Goal: Task Accomplishment & Management: Use online tool/utility

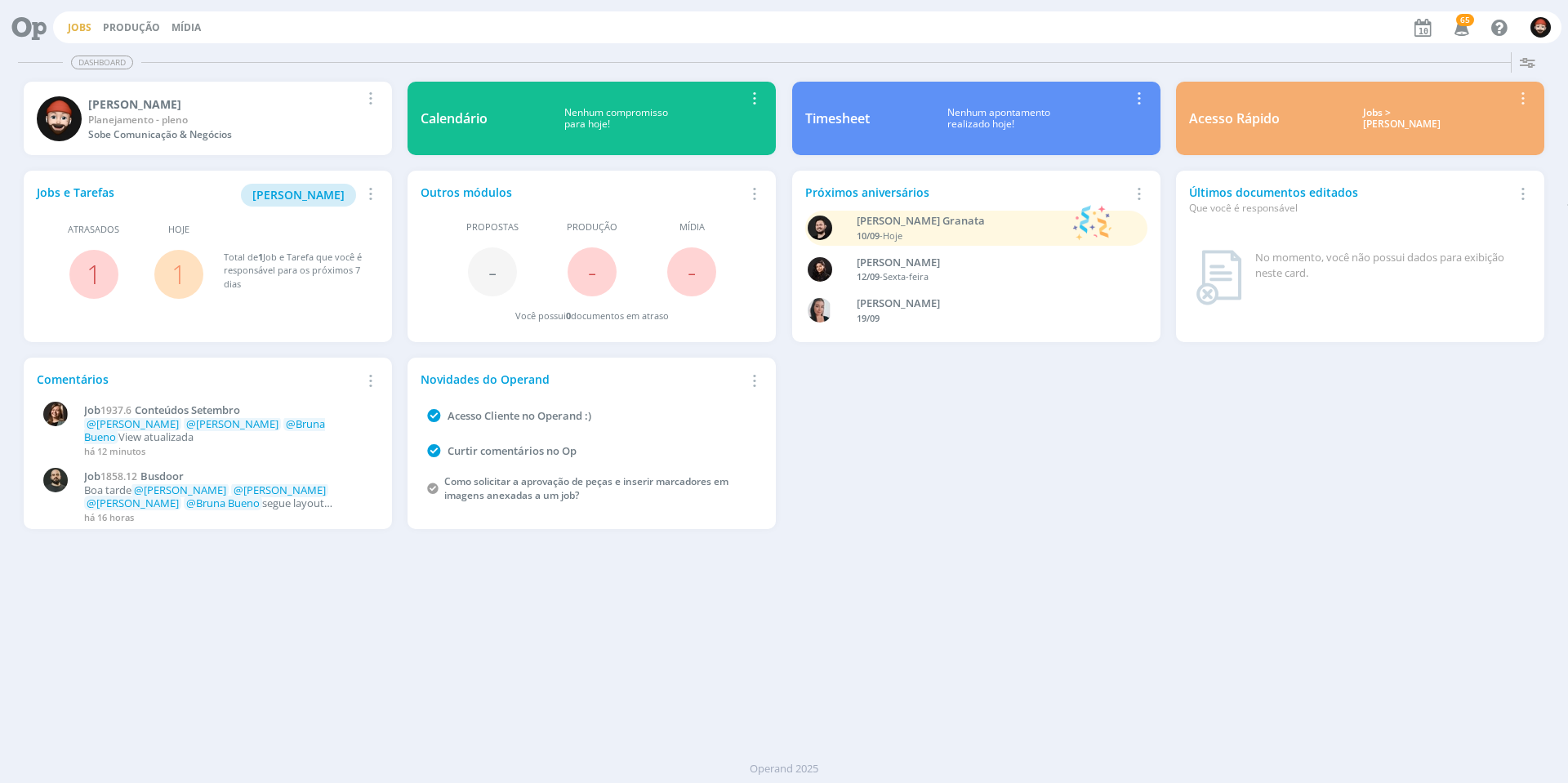
click at [82, 26] on link "Jobs" at bounding box center [80, 27] width 24 height 14
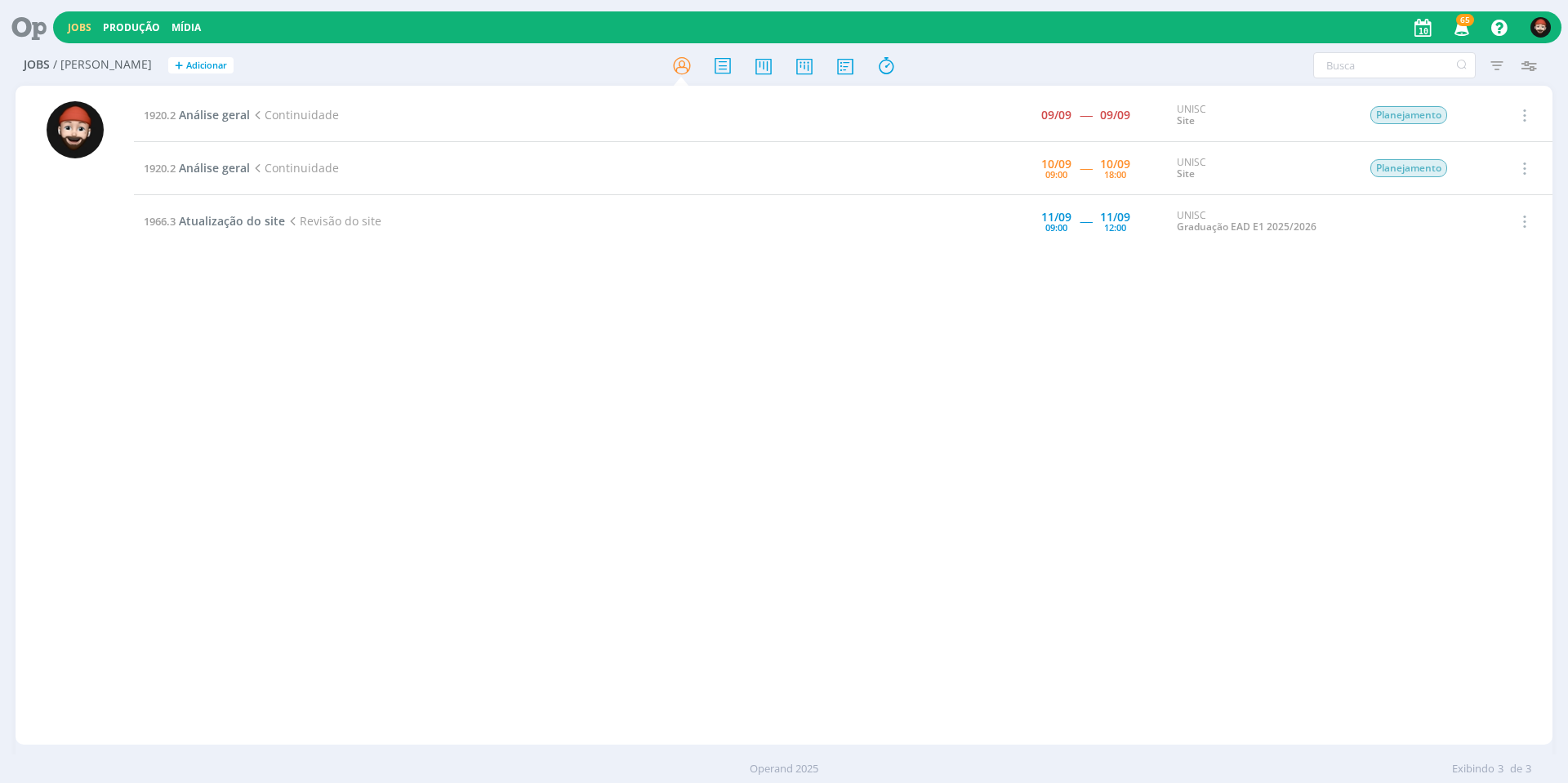
click at [1183, 516] on div "1920.2 Análise geral Continuidade 09/09 ----- 09/09 UNISC Site Planejamento Sel…" at bounding box center [843, 415] width 1419 height 652
click at [213, 169] on span "Análise geral" at bounding box center [214, 168] width 71 height 16
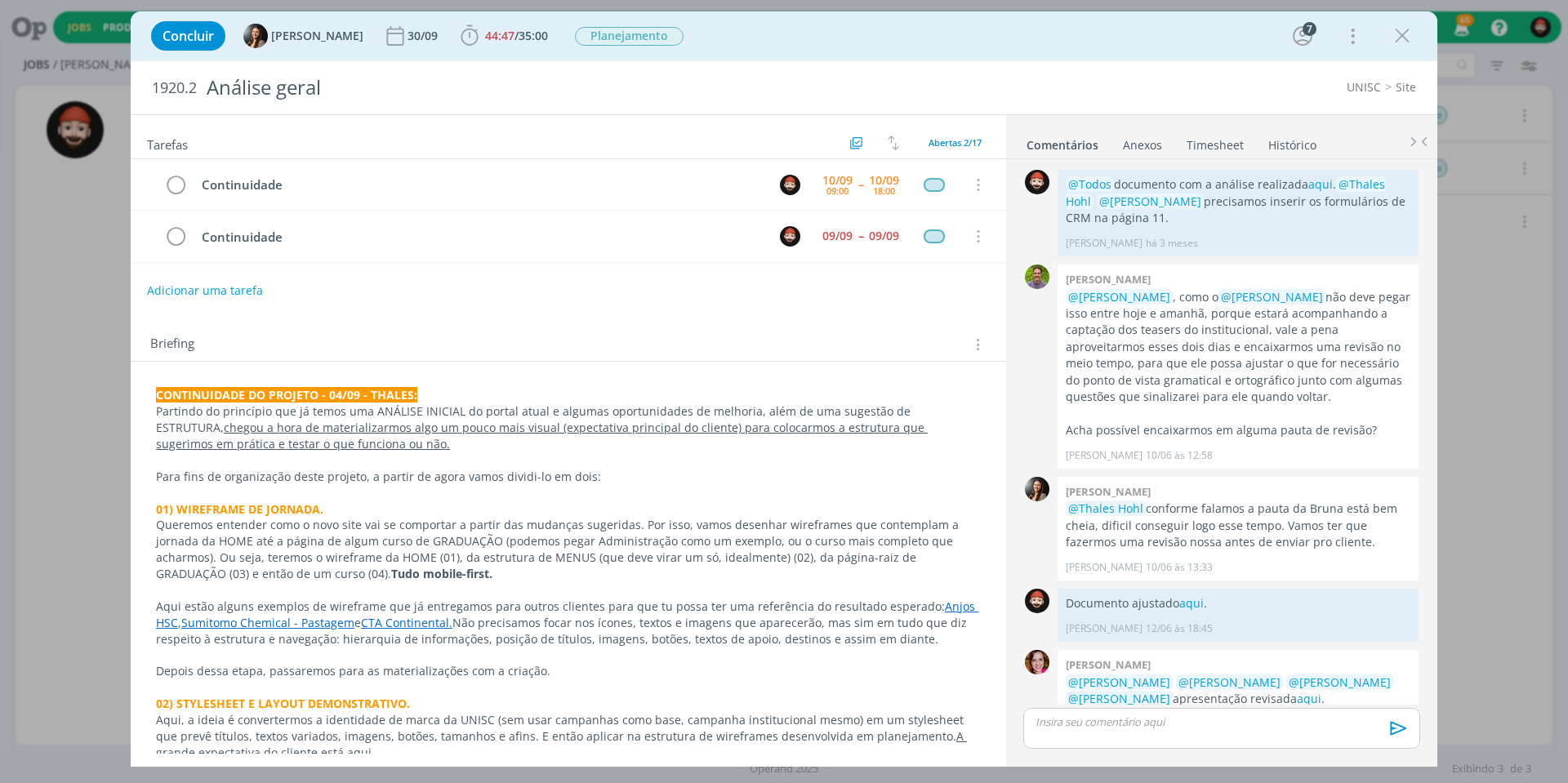
click at [1217, 29] on div "Concluir [PERSON_NAME] 30/09 44:47 / 35:00 Iniciar Apontar Data * [DATE] Horas …" at bounding box center [784, 36] width 1282 height 40
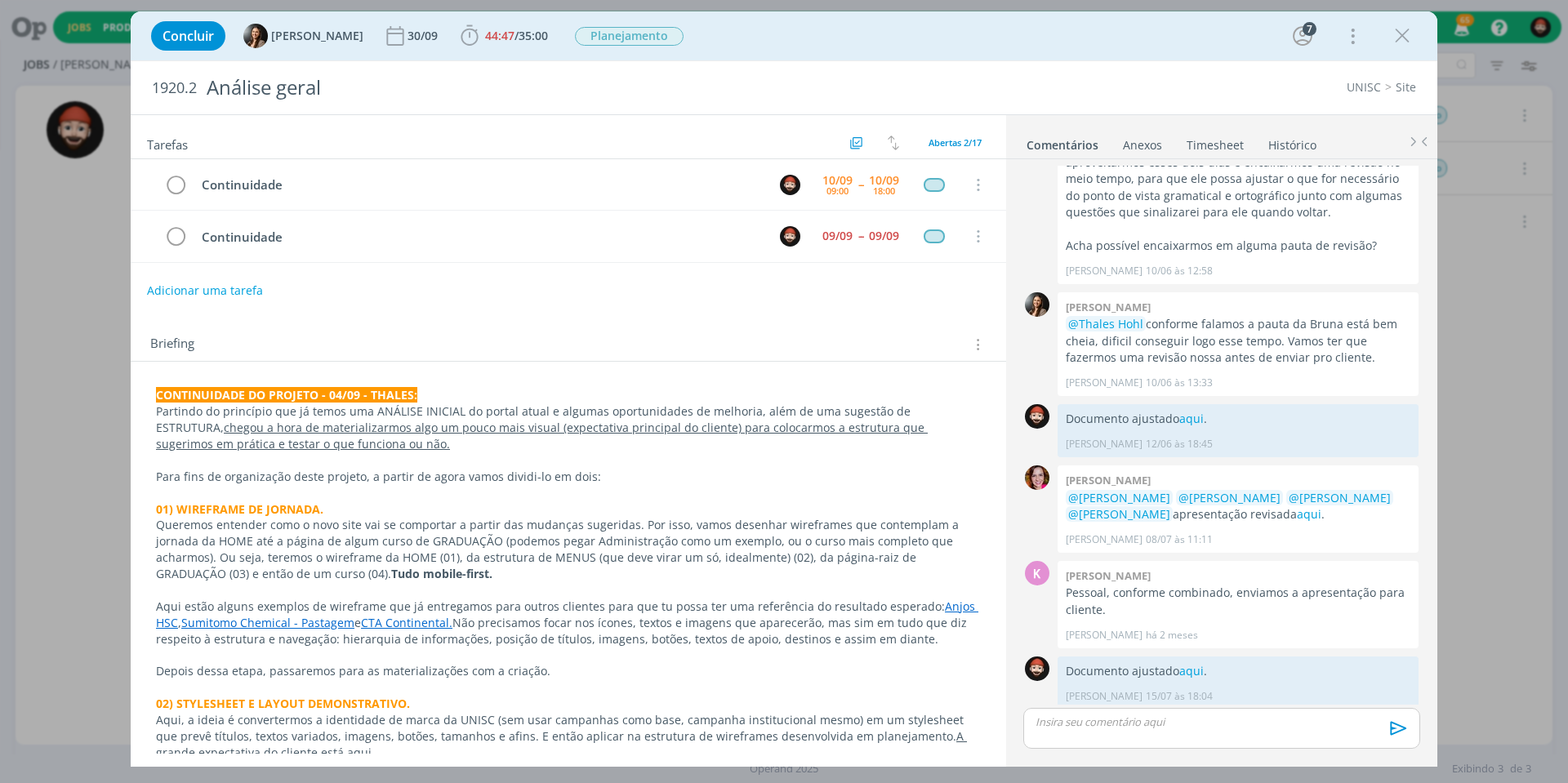
click at [1217, 29] on div "Concluir [PERSON_NAME] 30/09 44:47 / 35:00 Iniciar Apontar Data * [DATE] Horas …" at bounding box center [784, 36] width 1282 height 40
click at [1410, 30] on icon "dialog" at bounding box center [1402, 36] width 25 height 25
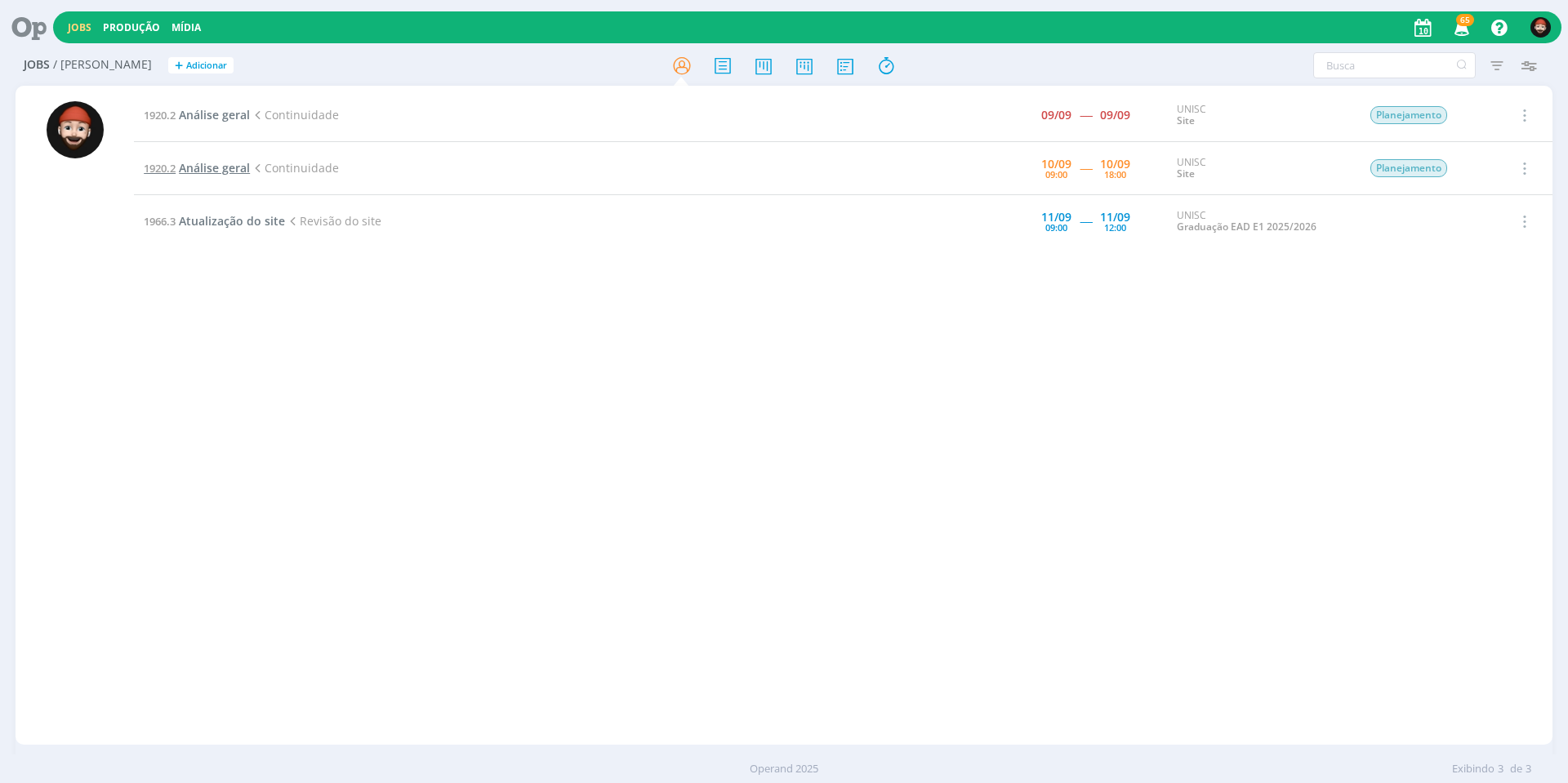
click at [213, 169] on span "Análise geral" at bounding box center [214, 168] width 71 height 16
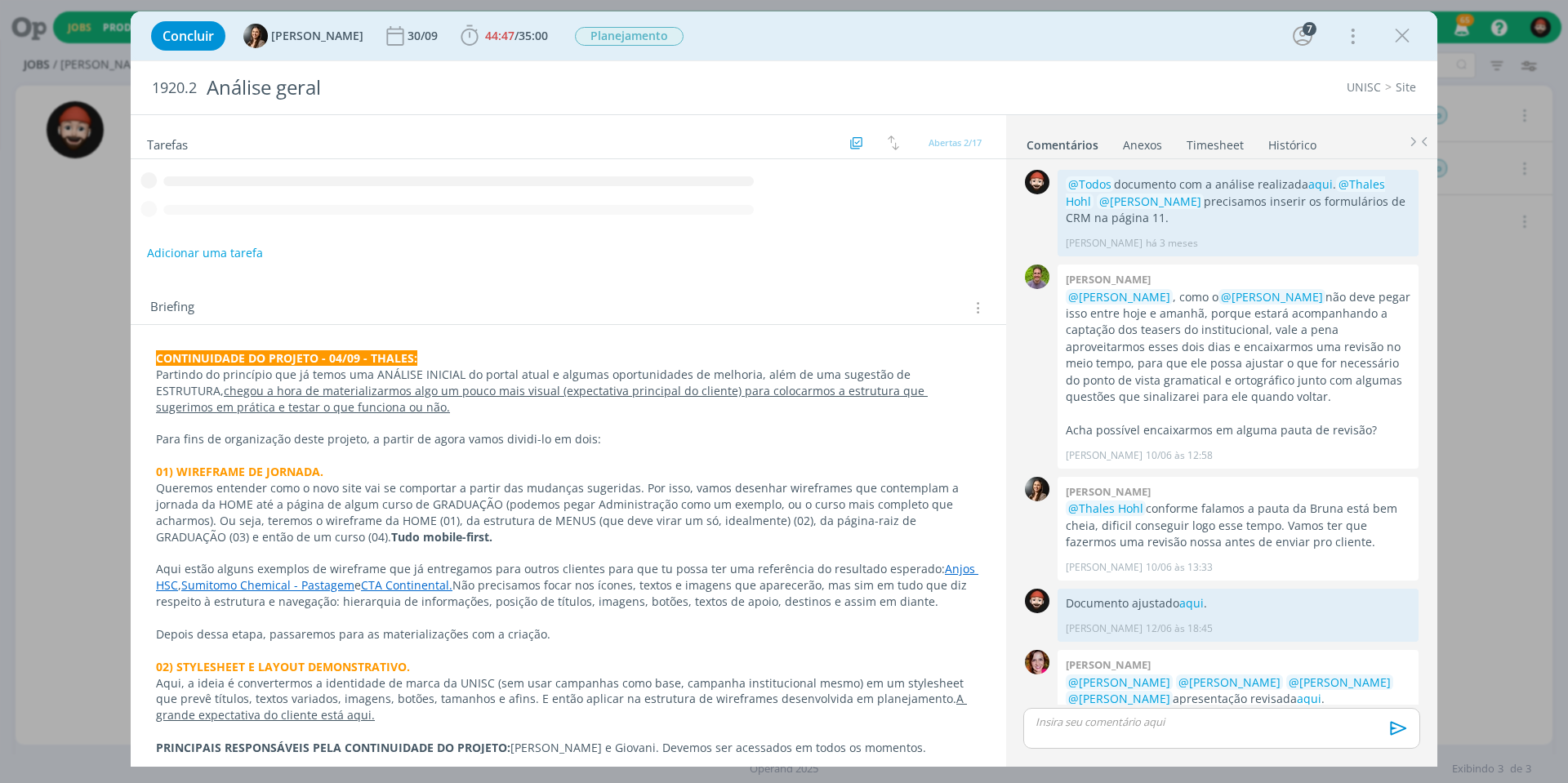
scroll to position [184, 0]
